Goal: Information Seeking & Learning: Learn about a topic

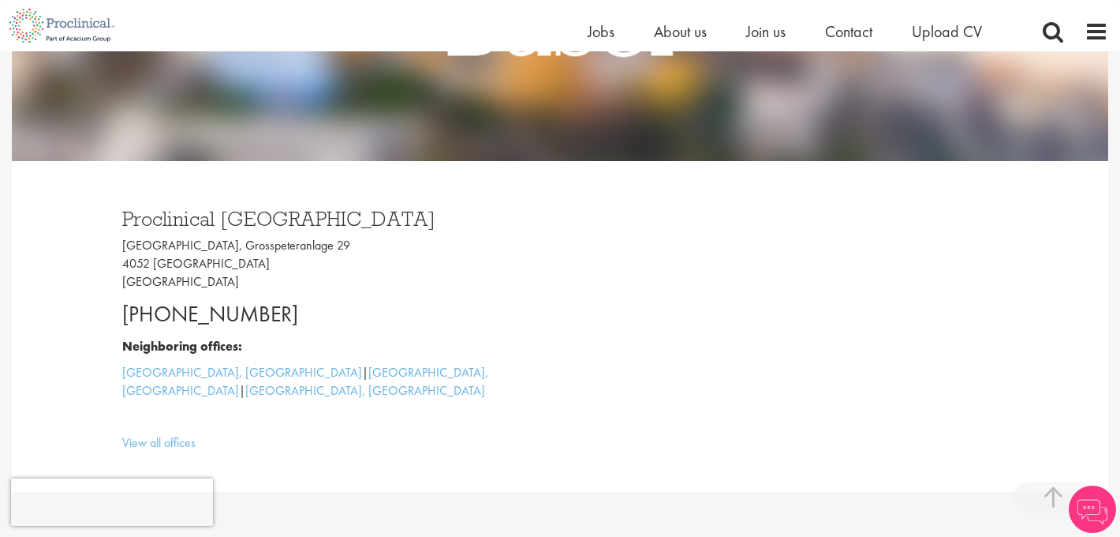
scroll to position [328, 0]
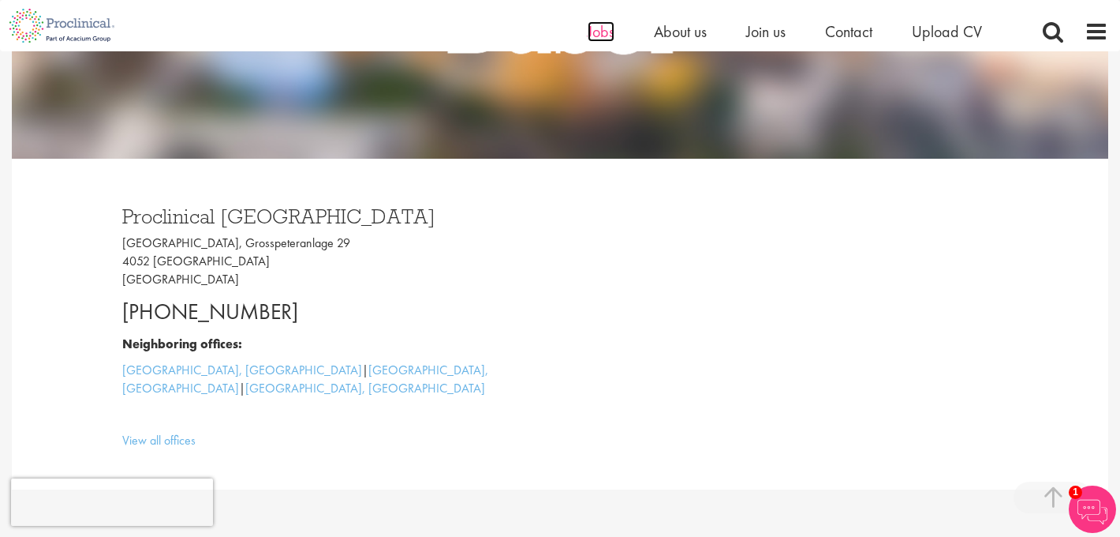
click at [601, 36] on span "Jobs" at bounding box center [601, 31] width 27 height 21
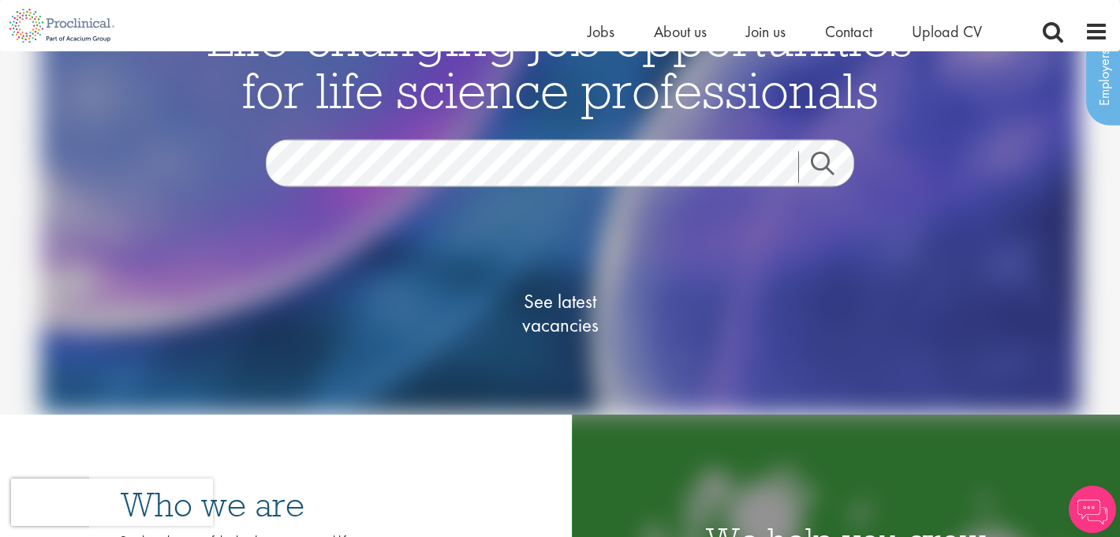
scroll to position [97, 0]
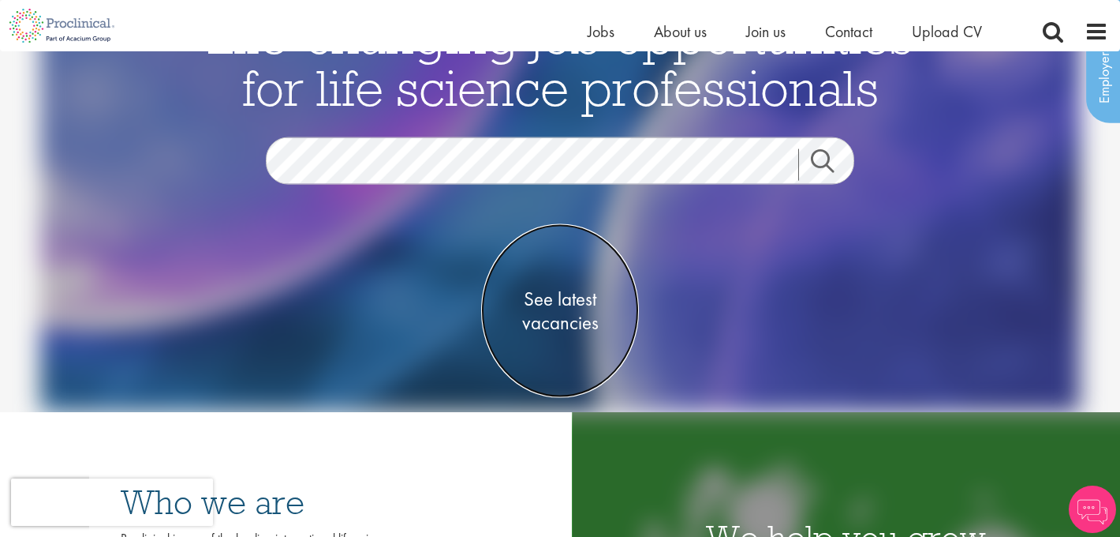
click at [565, 310] on span "See latest vacancies" at bounding box center [560, 310] width 158 height 47
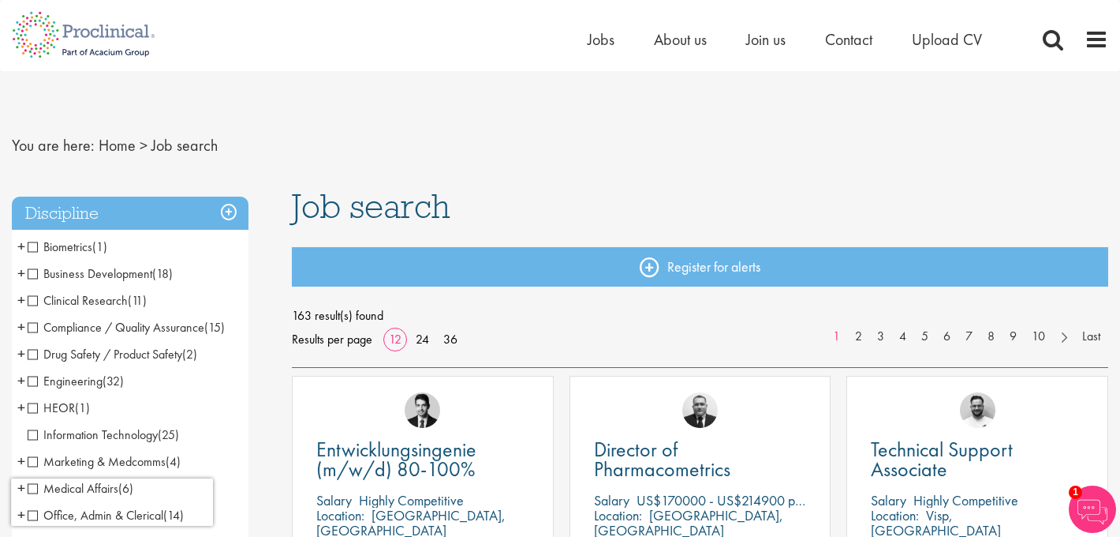
click at [34, 301] on span "Clinical Research" at bounding box center [78, 300] width 100 height 17
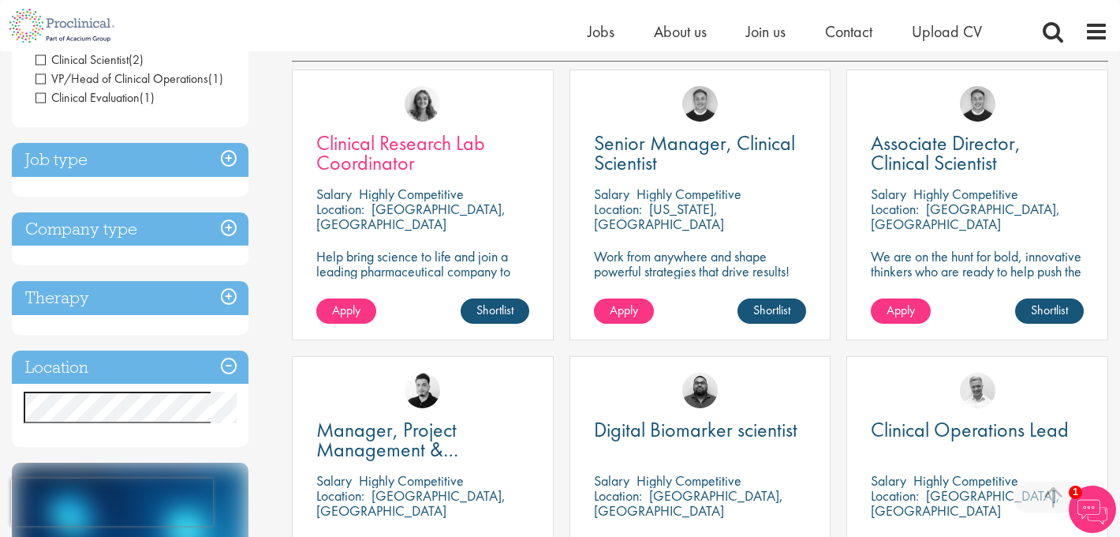
scroll to position [286, 0]
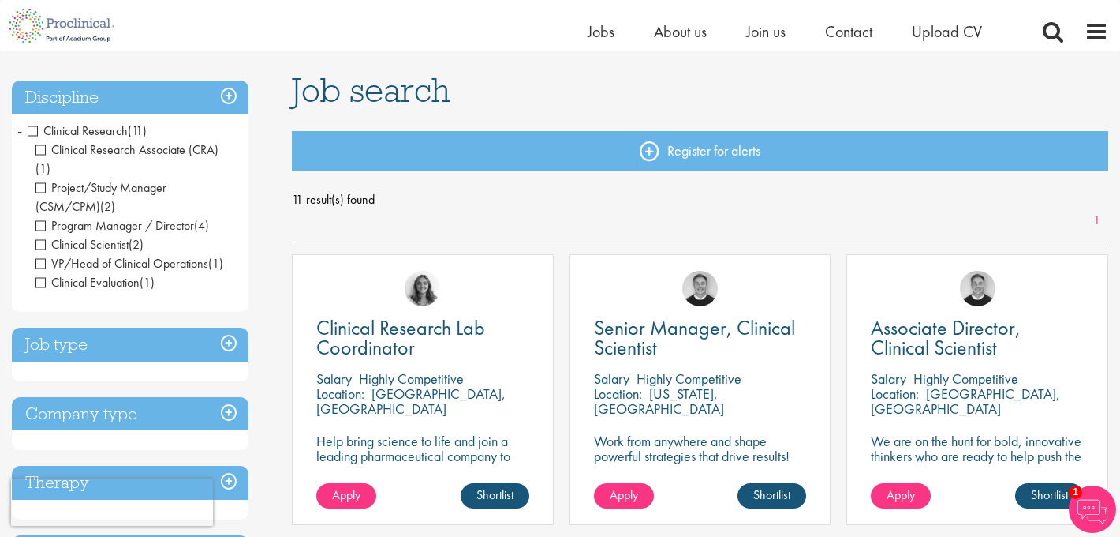
scroll to position [93, 0]
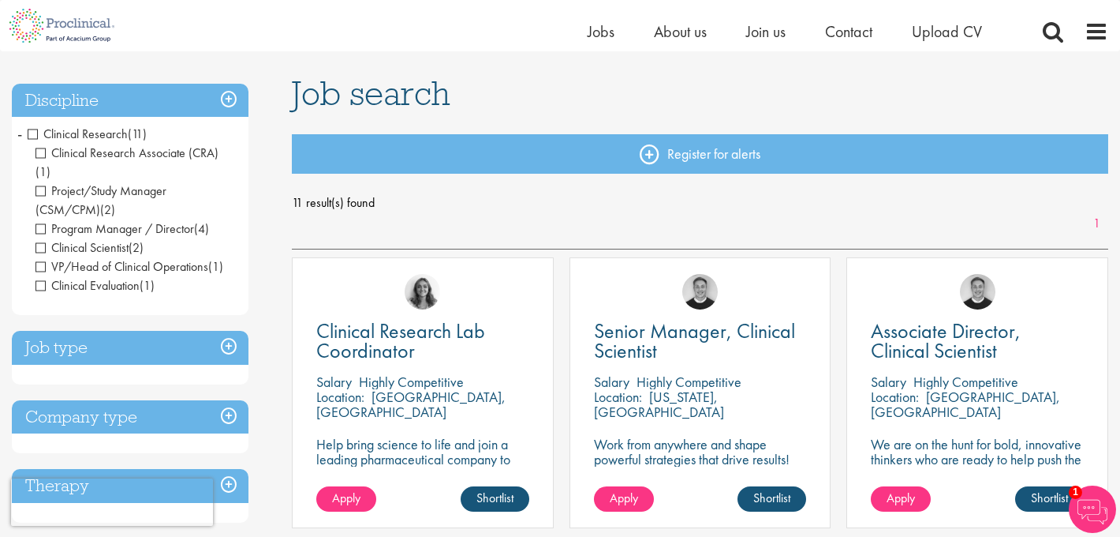
click at [36, 130] on span "Clinical Research" at bounding box center [78, 133] width 100 height 17
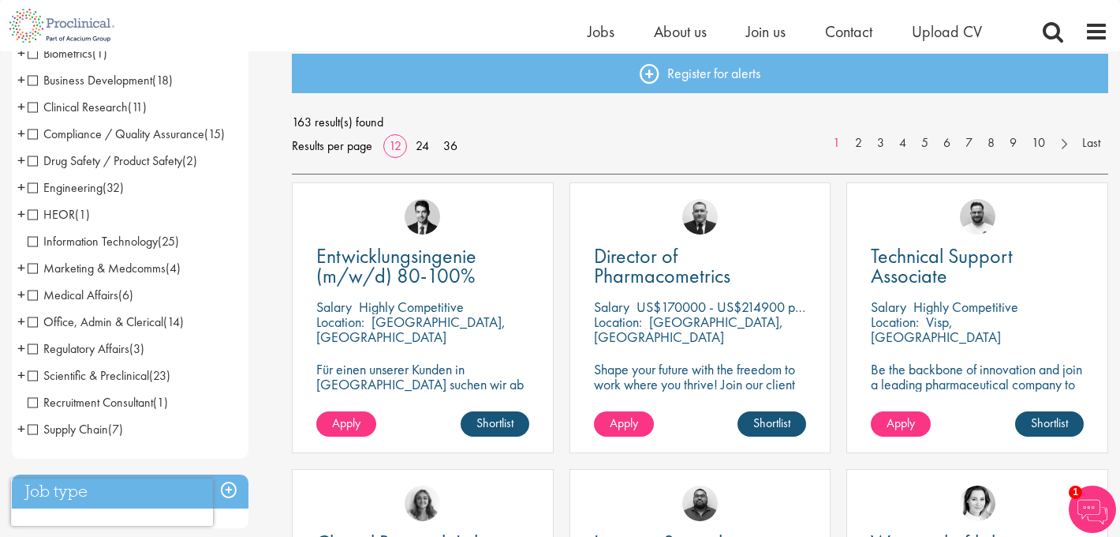
scroll to position [184, 0]
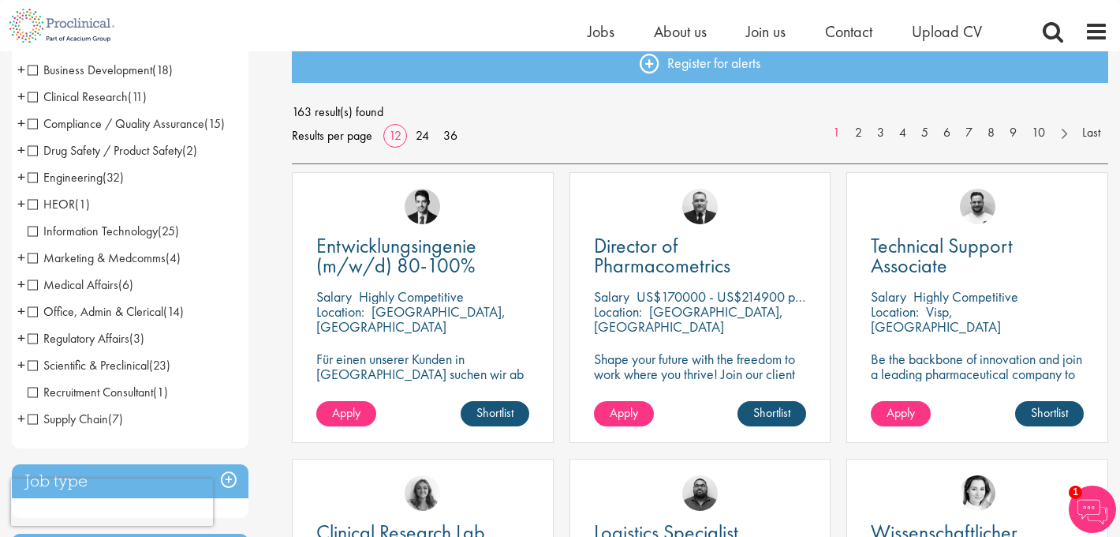
click at [35, 336] on span "Regulatory Affairs" at bounding box center [79, 338] width 102 height 17
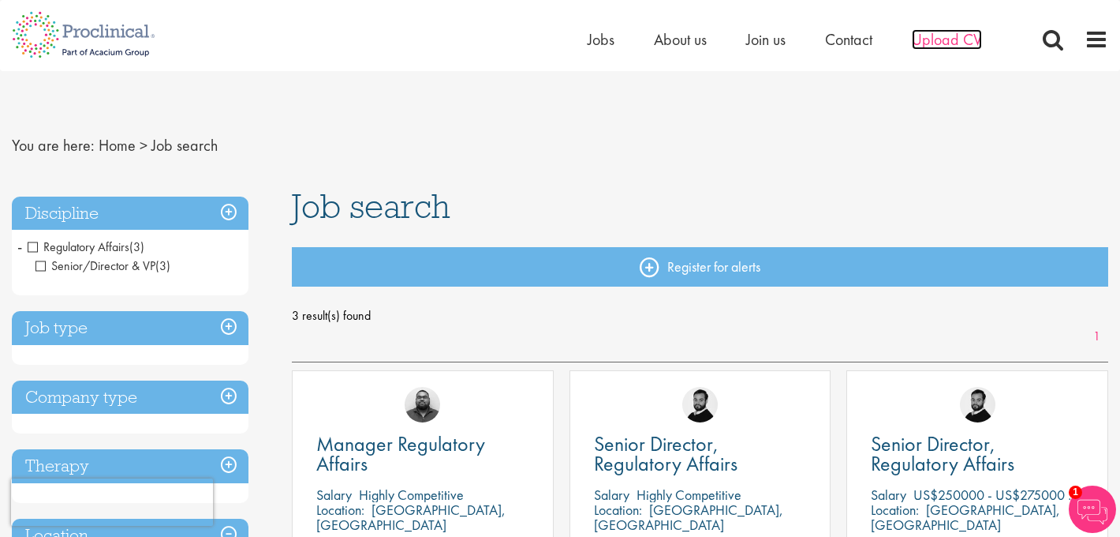
click at [954, 43] on span "Upload CV" at bounding box center [947, 39] width 70 height 21
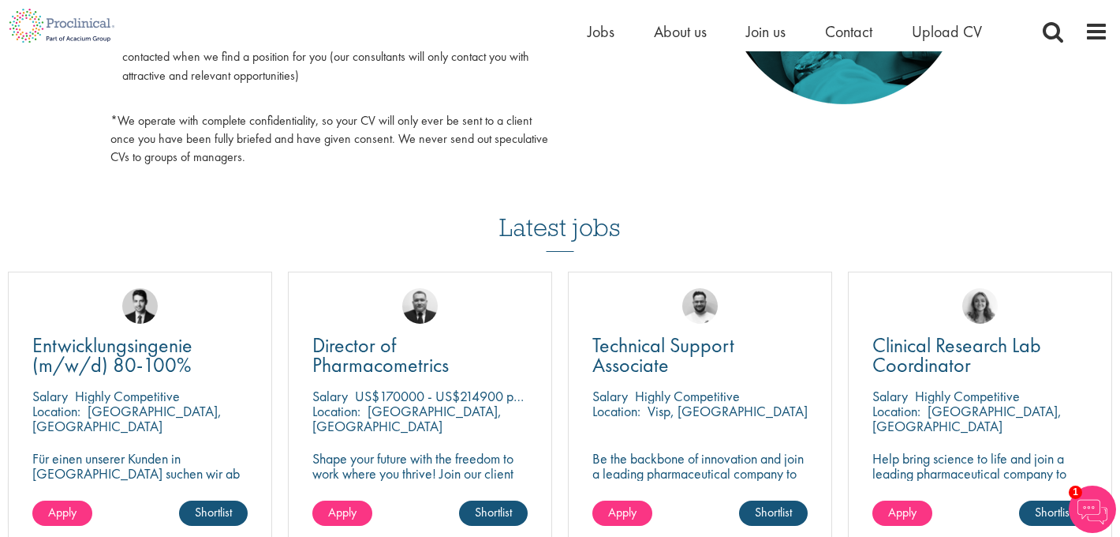
scroll to position [978, 0]
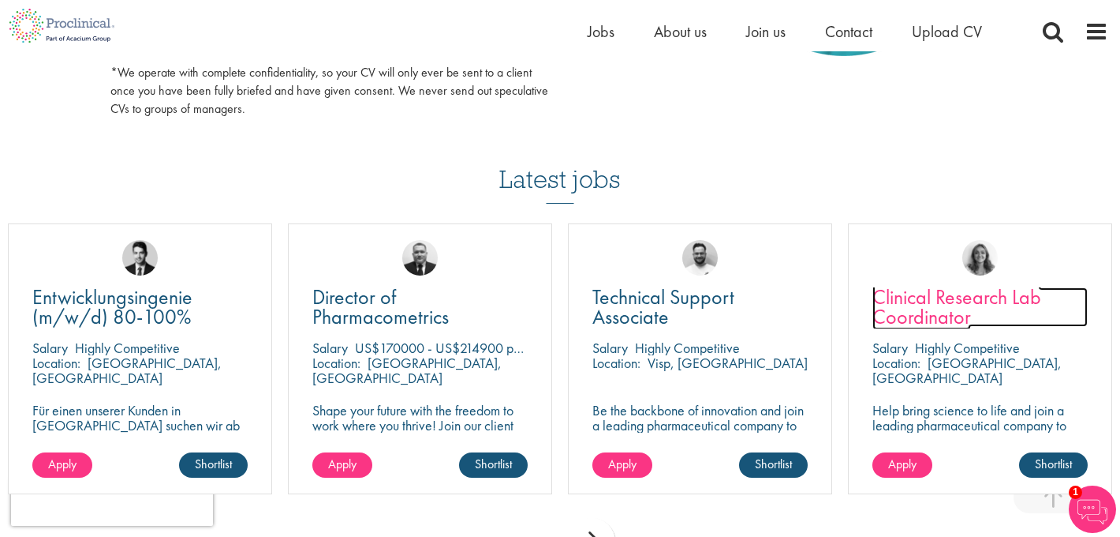
click at [948, 305] on span "Clinical Research Lab Coordinator" at bounding box center [957, 306] width 169 height 47
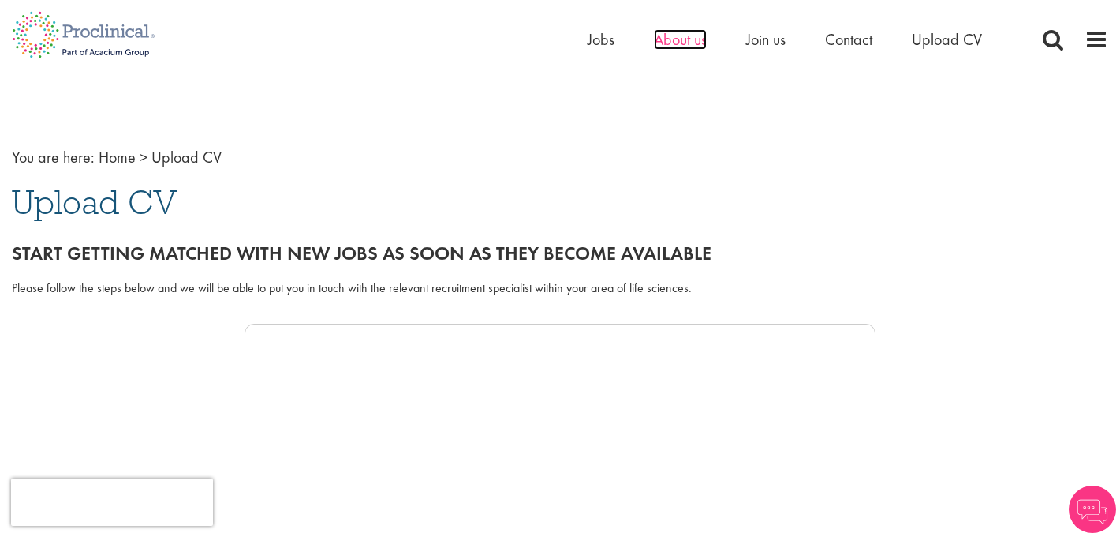
click at [693, 43] on span "About us" at bounding box center [680, 39] width 53 height 21
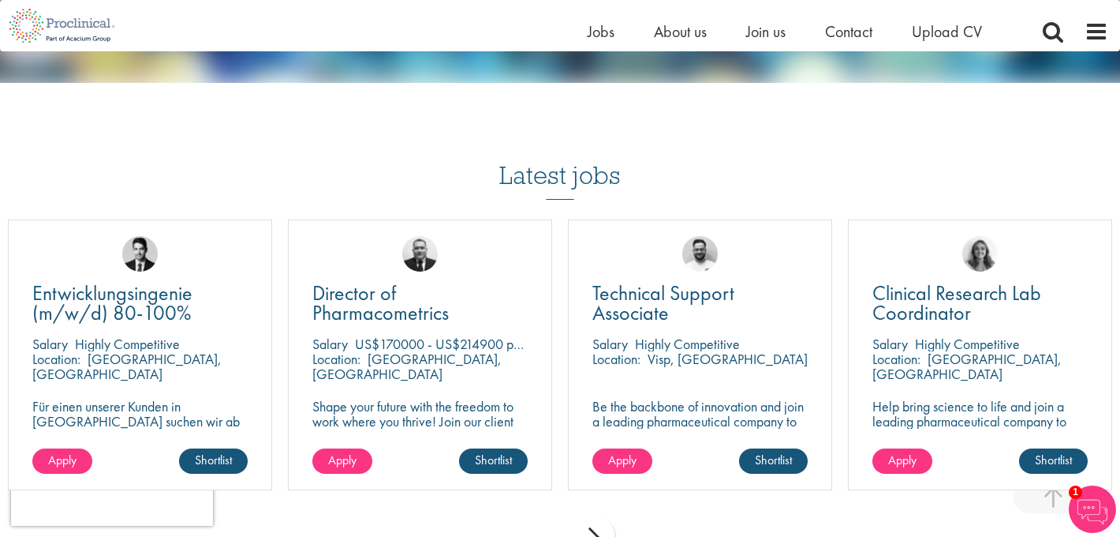
scroll to position [2763, 0]
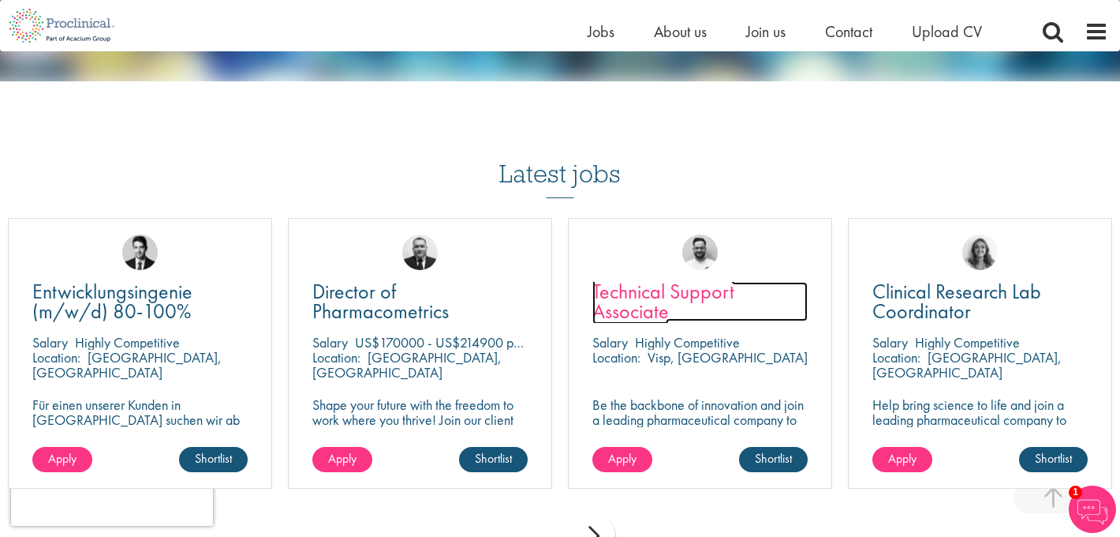
click at [634, 301] on span "Technical Support Associate" at bounding box center [664, 301] width 142 height 47
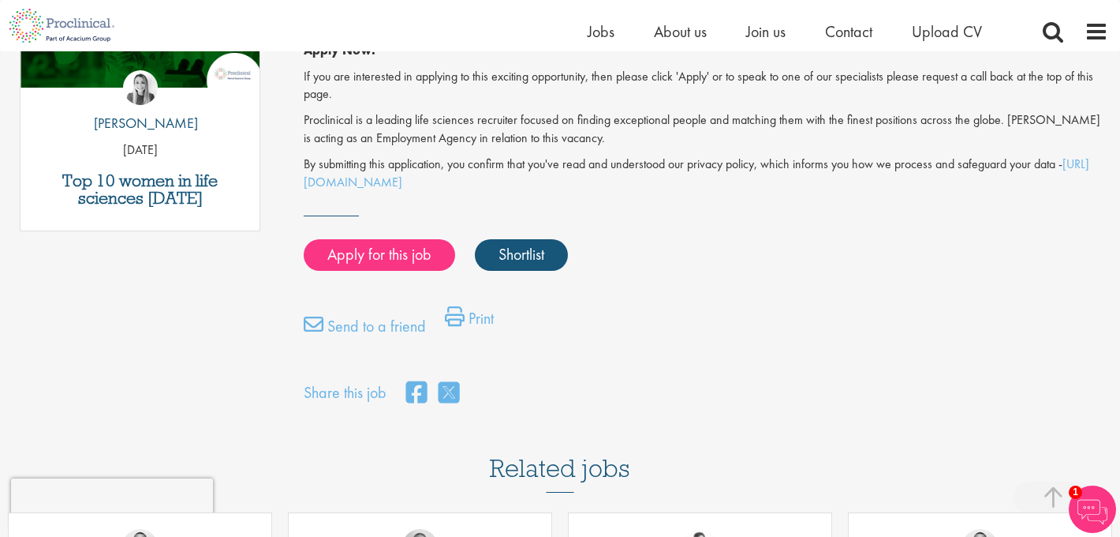
scroll to position [915, 0]
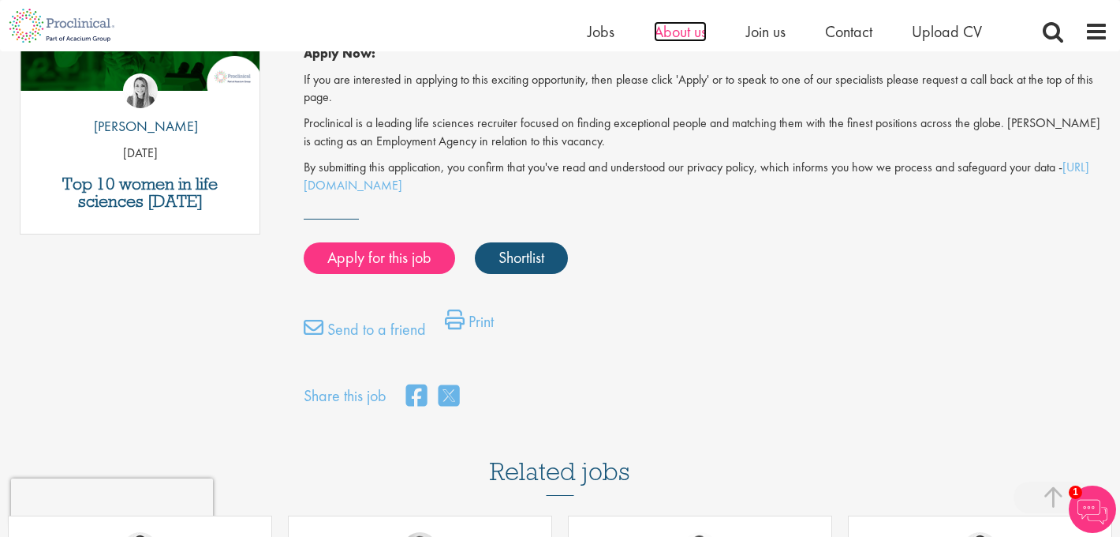
click at [687, 32] on span "About us" at bounding box center [680, 31] width 53 height 21
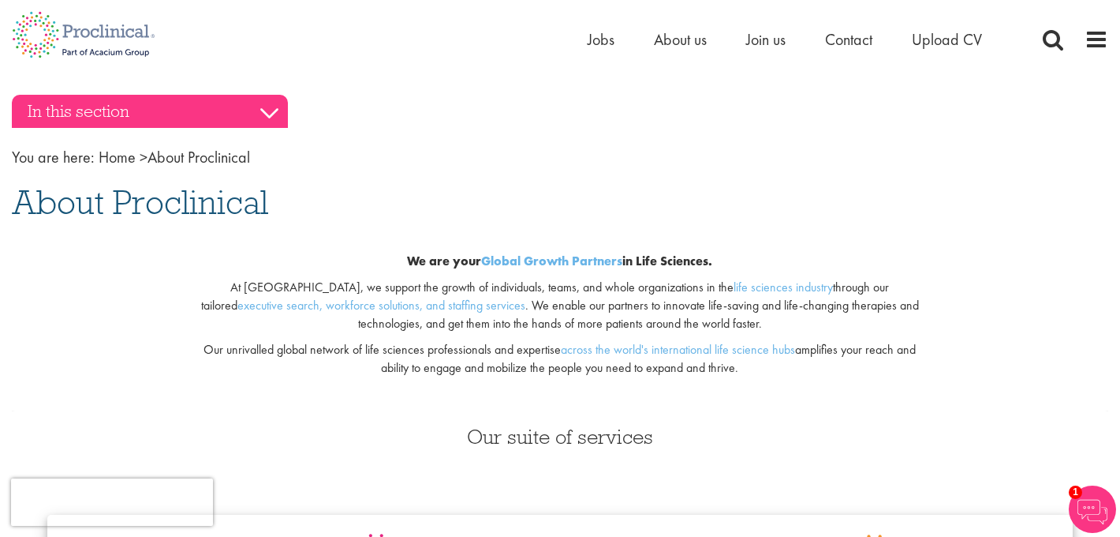
click at [271, 111] on h3 "In this section" at bounding box center [150, 111] width 276 height 33
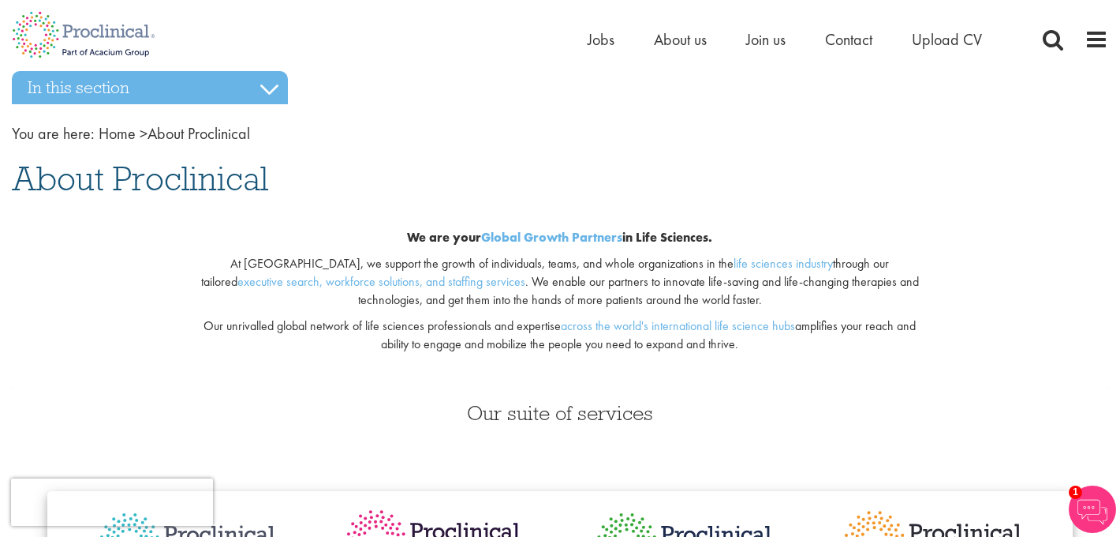
scroll to position [22, 0]
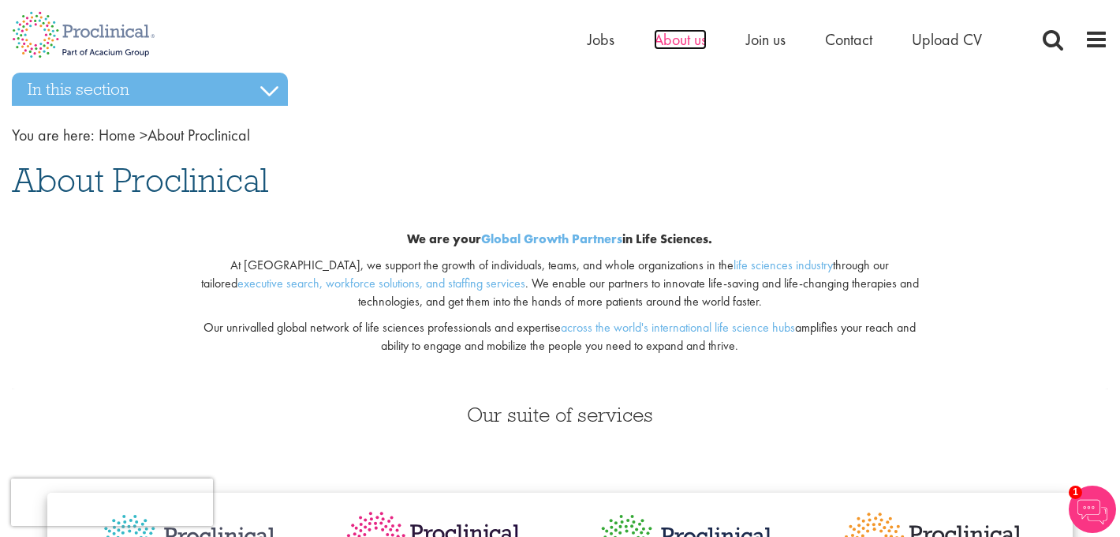
click at [680, 43] on span "About us" at bounding box center [680, 39] width 53 height 21
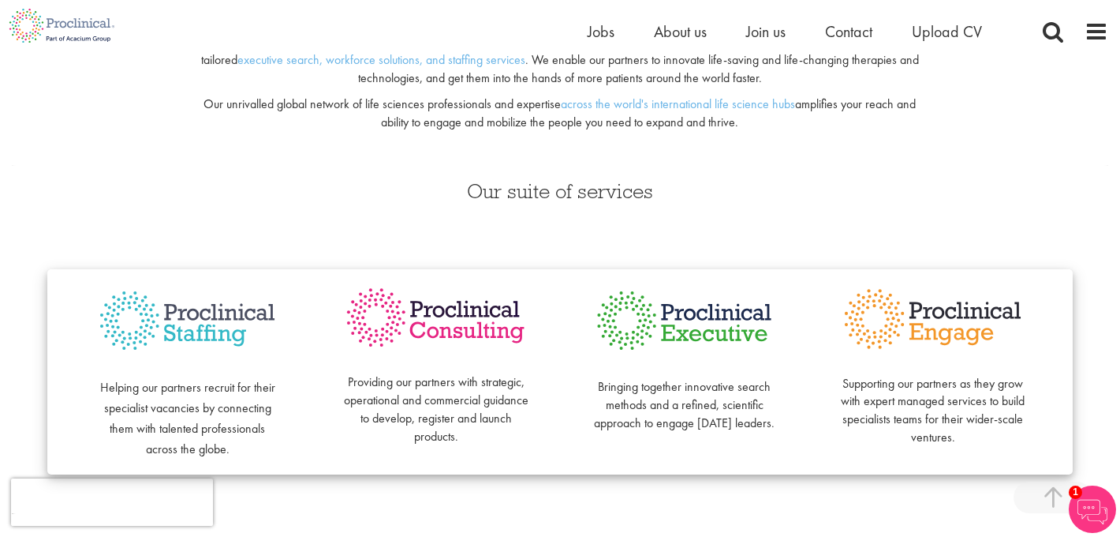
scroll to position [256, 0]
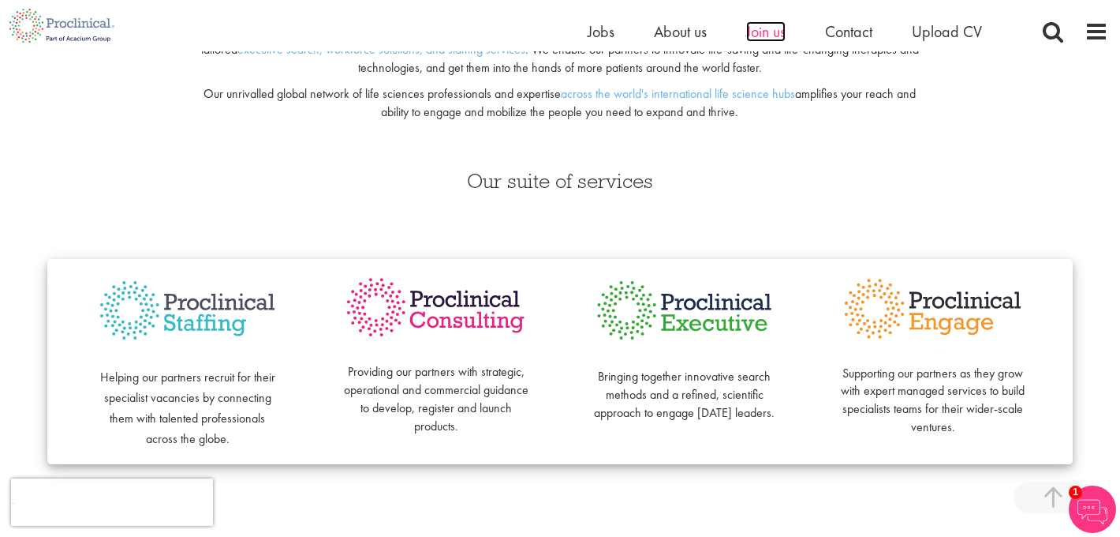
click at [762, 37] on span "Join us" at bounding box center [765, 31] width 39 height 21
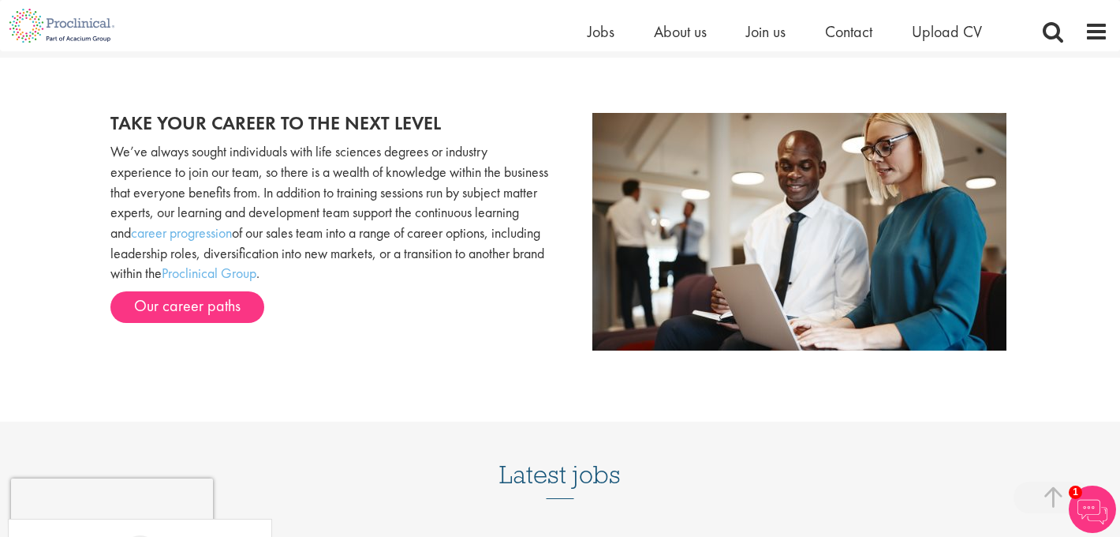
scroll to position [1594, 0]
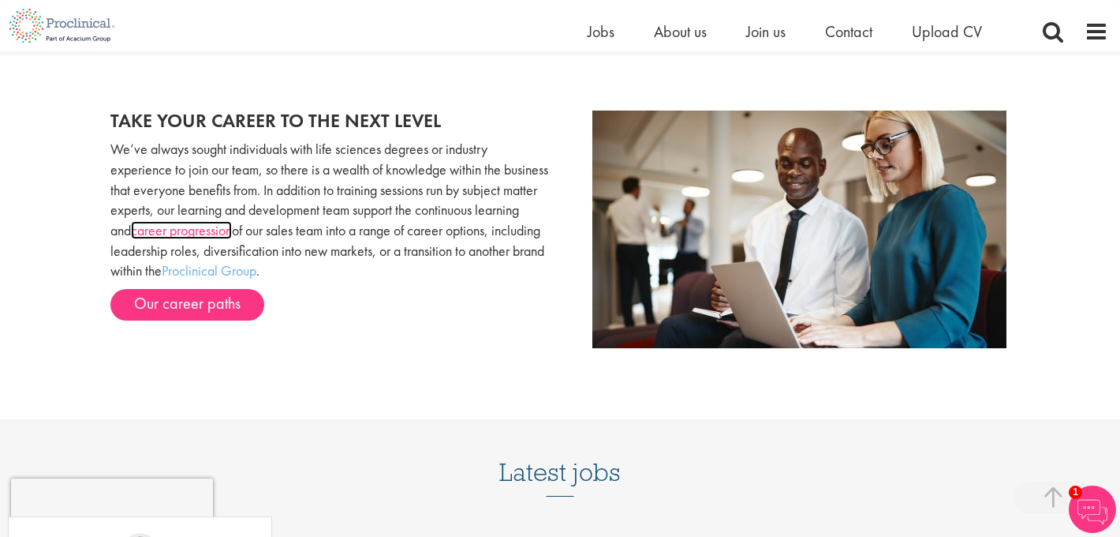
click at [232, 234] on link "career progression" at bounding box center [181, 230] width 101 height 18
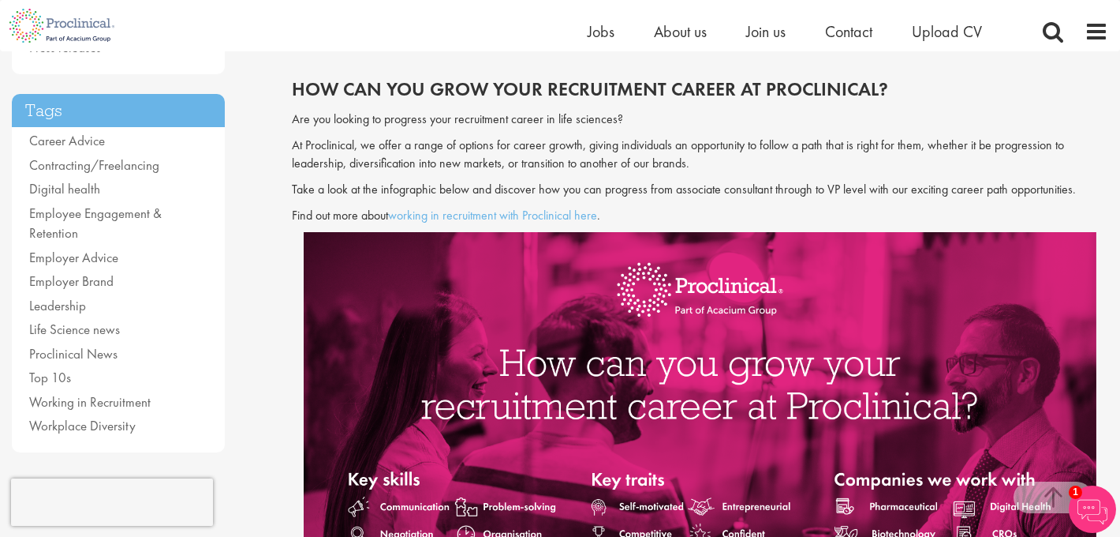
scroll to position [316, 0]
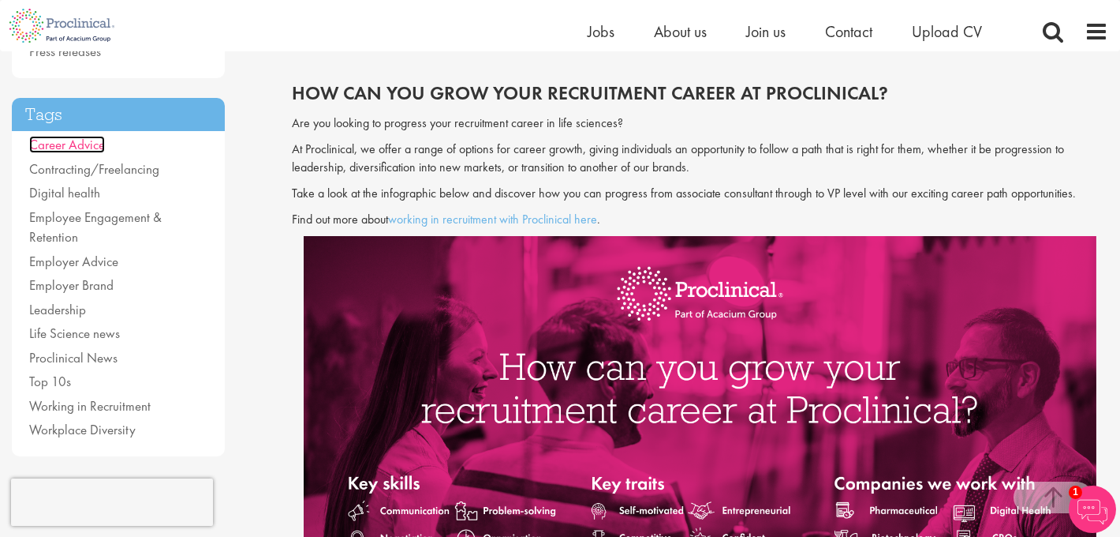
click at [76, 147] on link "Career Advice" at bounding box center [67, 144] width 76 height 17
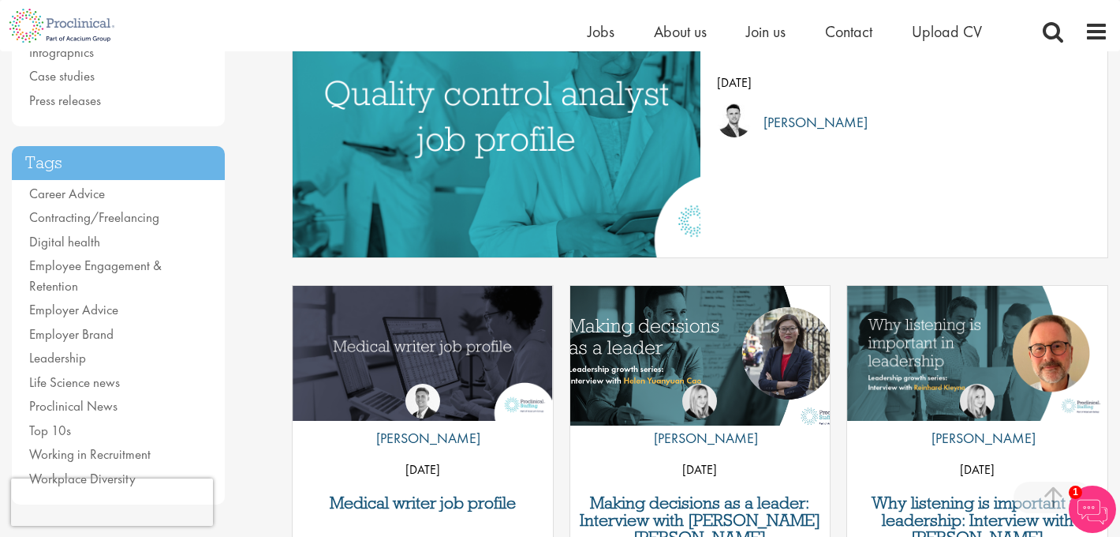
scroll to position [284, 0]
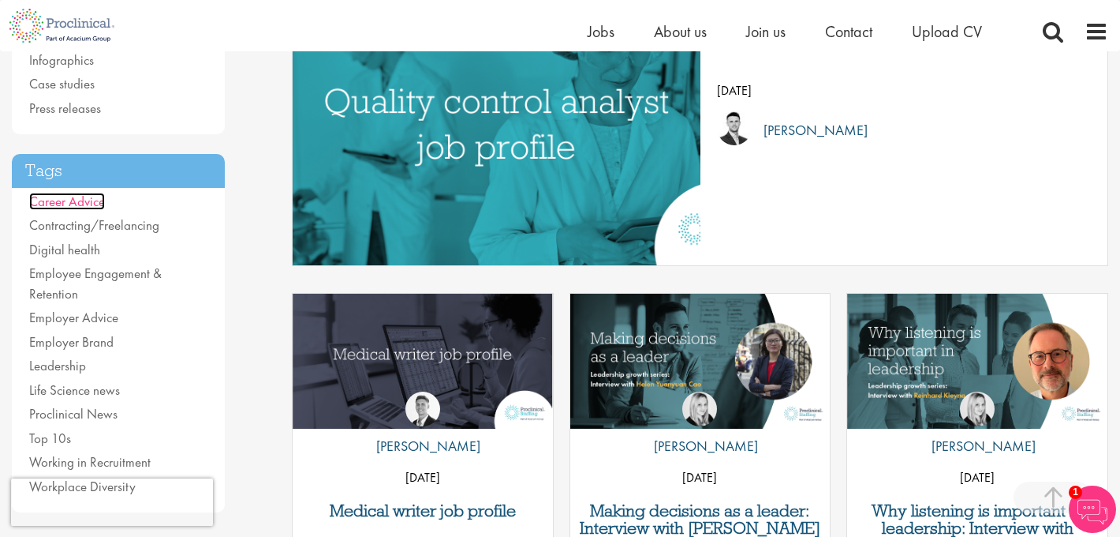
click at [87, 199] on link "Career Advice" at bounding box center [67, 201] width 76 height 17
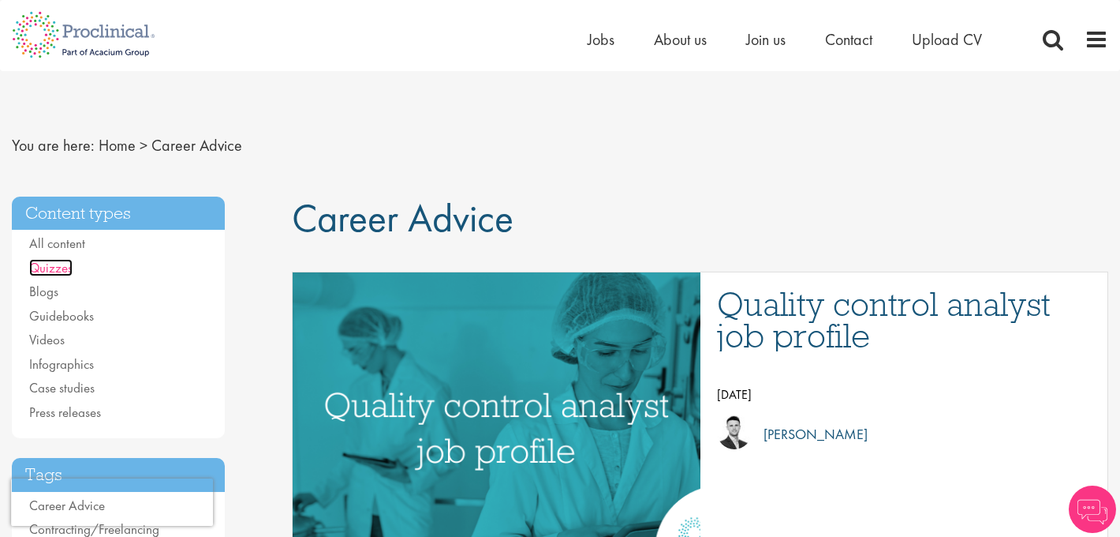
click at [54, 264] on link "Quizzes" at bounding box center [50, 267] width 43 height 17
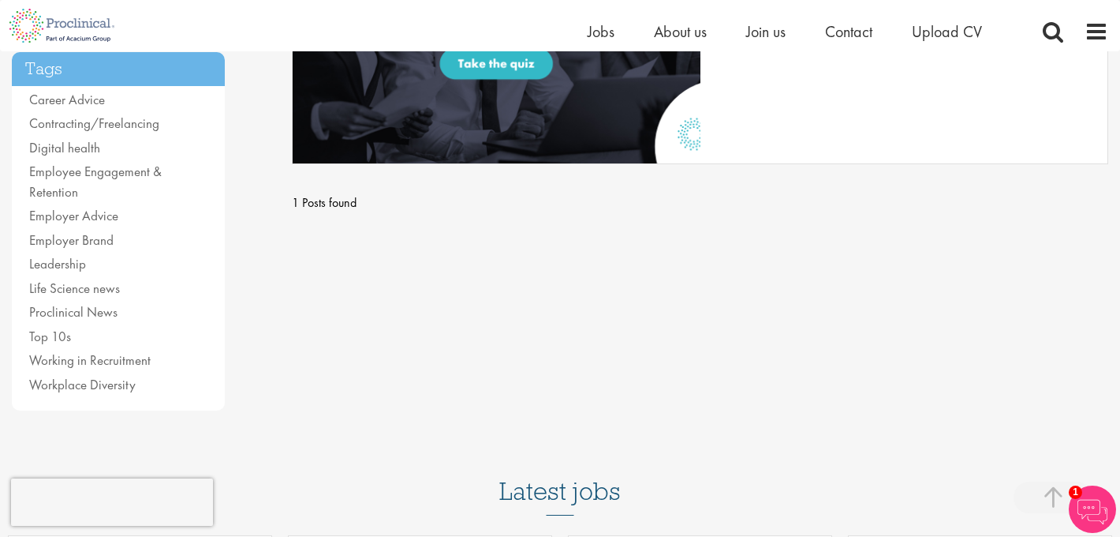
scroll to position [388, 0]
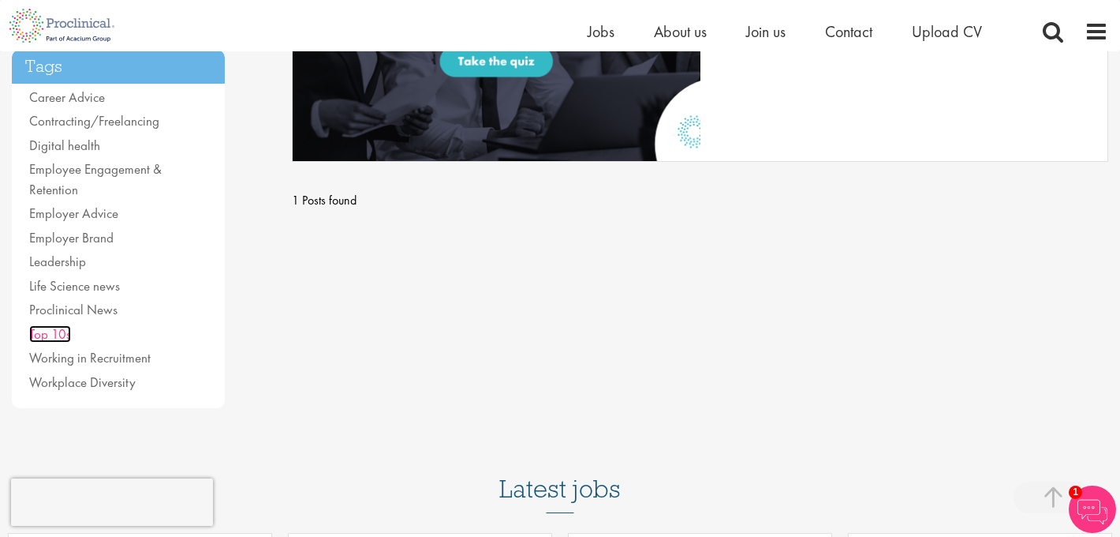
click at [58, 333] on link "Top 10s" at bounding box center [50, 333] width 42 height 17
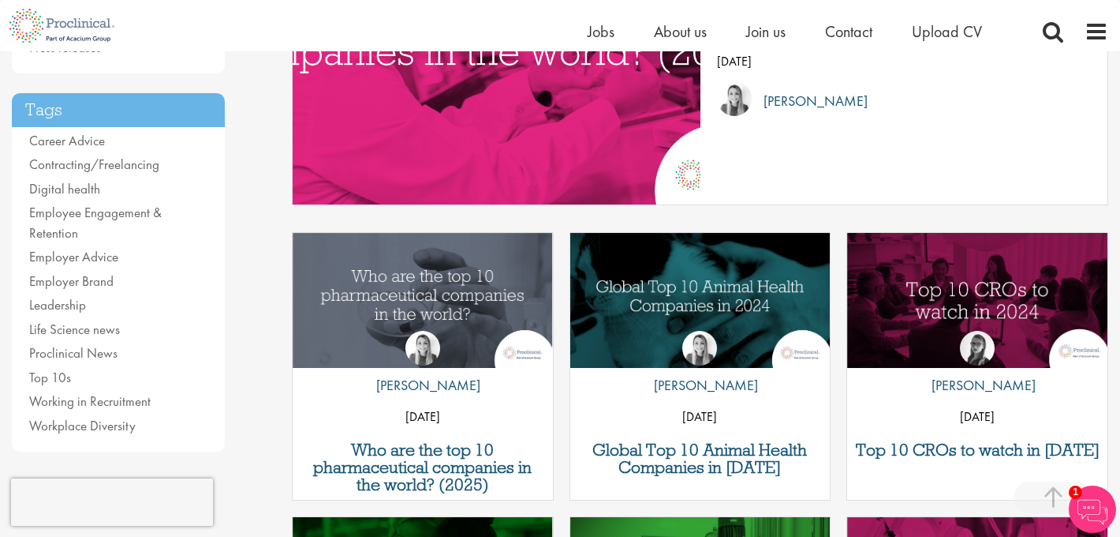
scroll to position [351, 0]
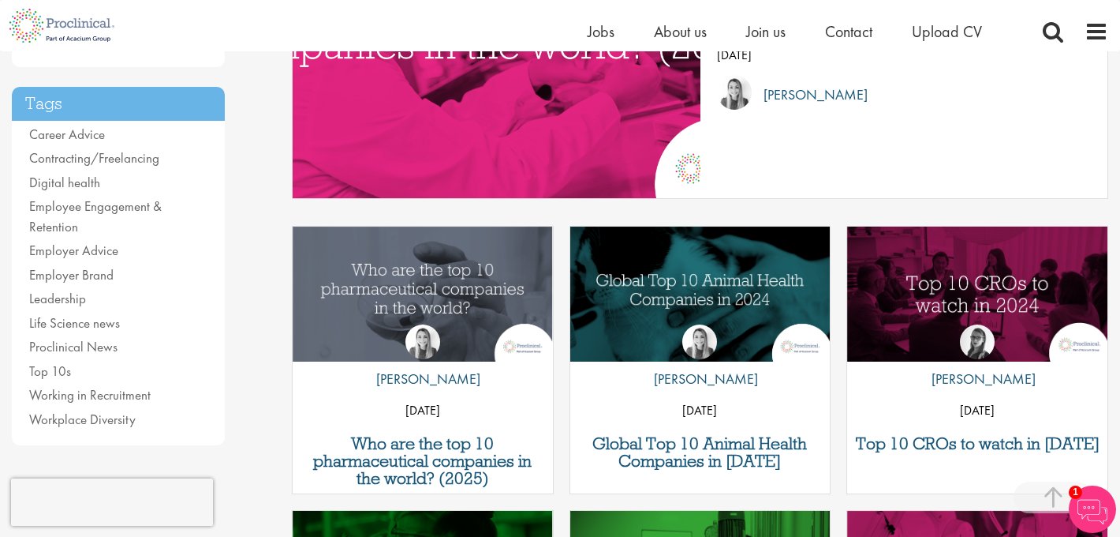
click at [968, 318] on div "by [PERSON_NAME] [DATE]" at bounding box center [977, 367] width 260 height 125
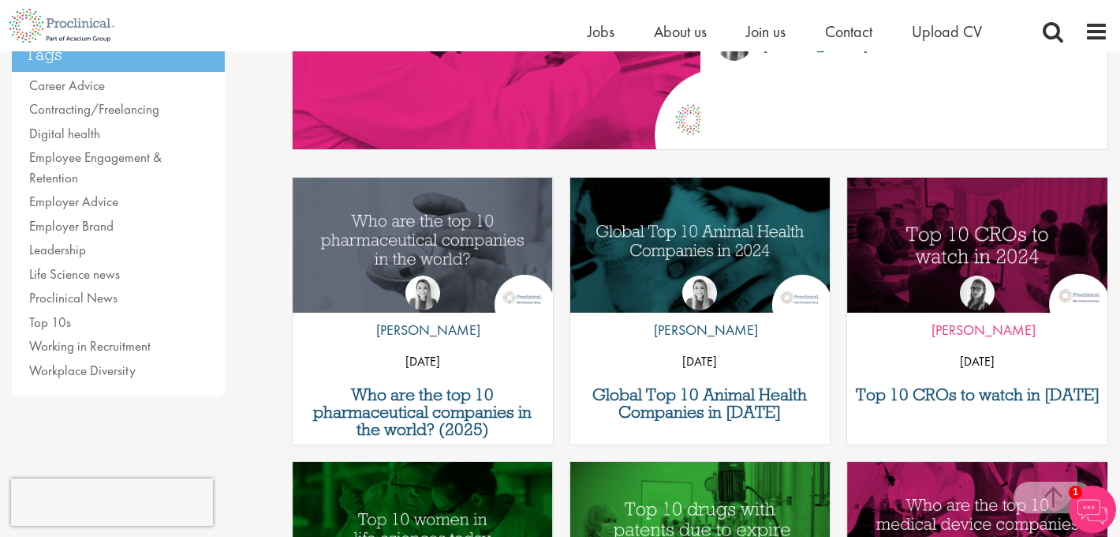
scroll to position [421, 0]
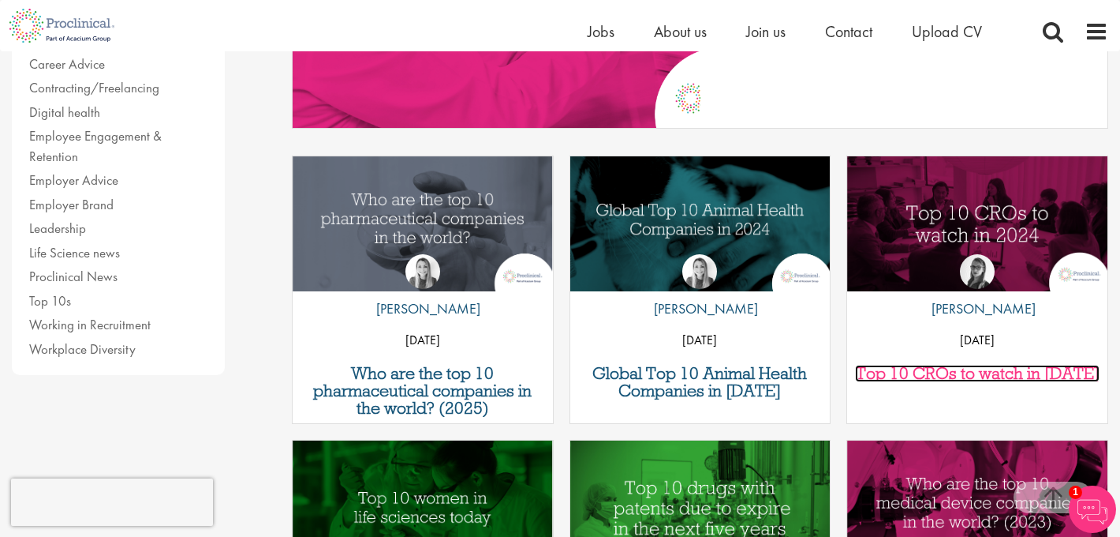
click at [982, 373] on h3 "Top 10 CROs to watch in [DATE]" at bounding box center [977, 373] width 245 height 17
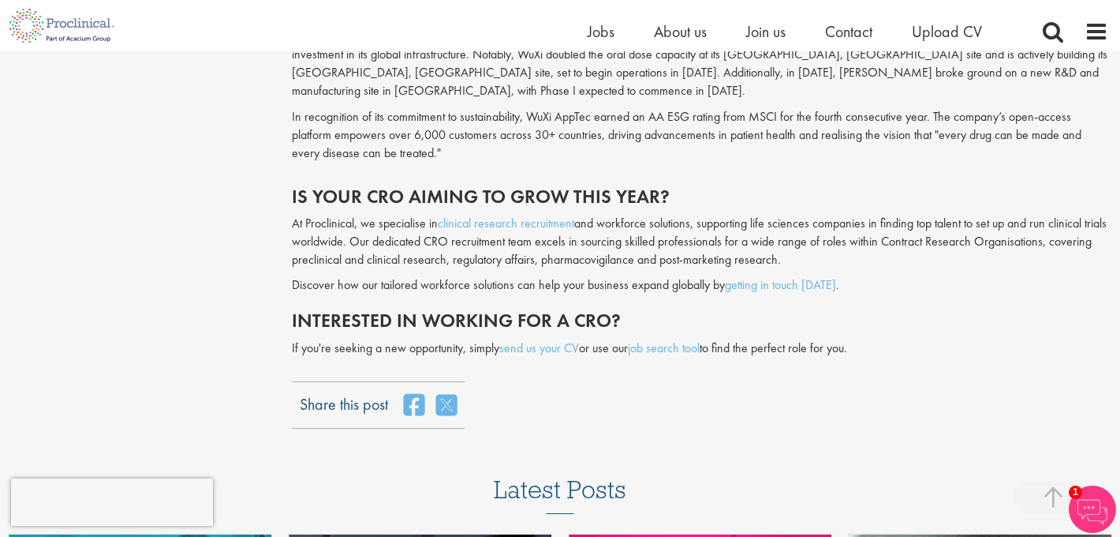
scroll to position [3824, 0]
